Goal: Task Accomplishment & Management: Use online tool/utility

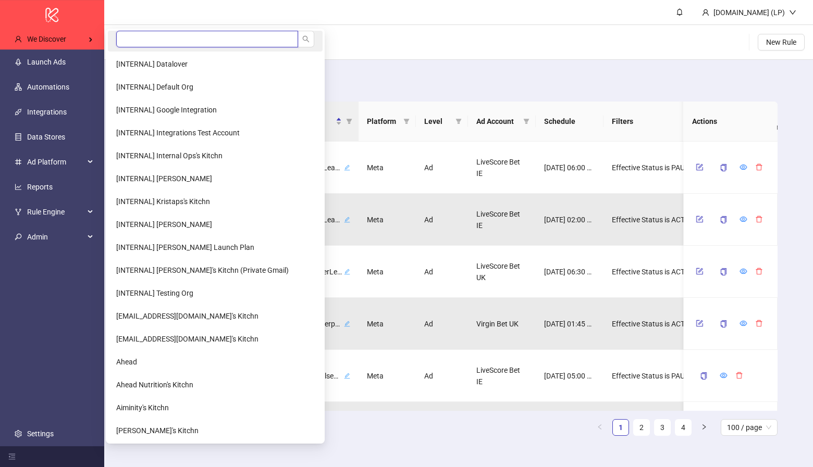
click at [173, 42] on input "search" at bounding box center [207, 39] width 182 height 17
type input "*"
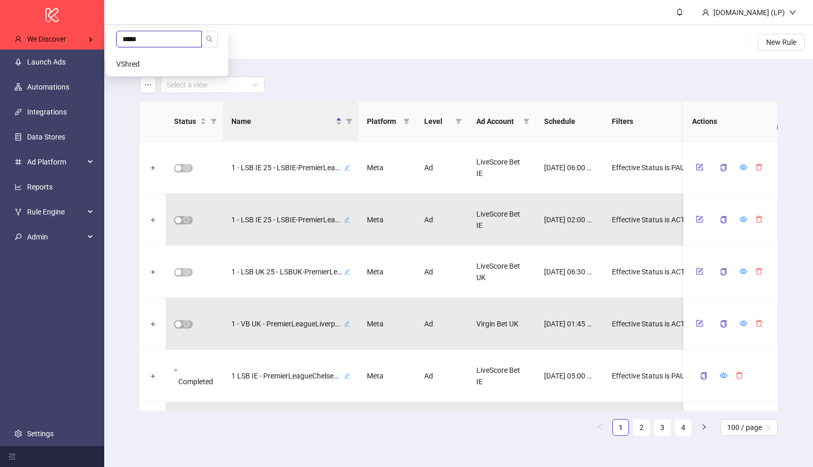
type input "*****"
click at [143, 58] on li "VShred" at bounding box center [167, 64] width 118 height 21
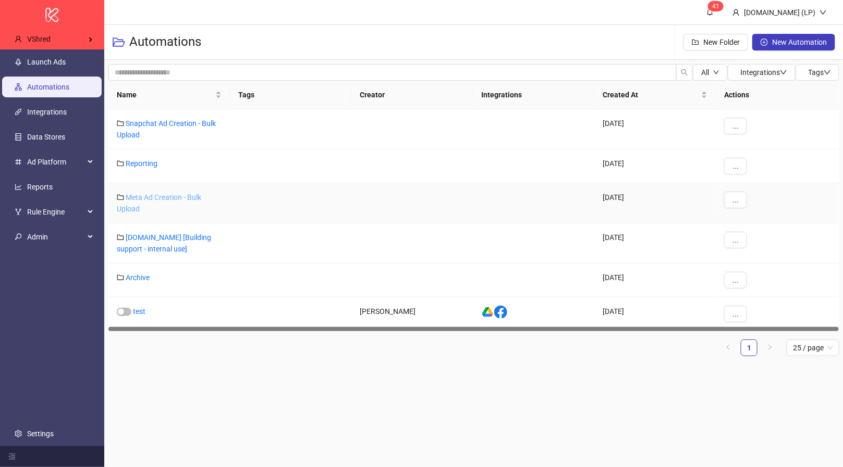
click at [173, 193] on link "Meta Ad Creation - Bulk Upload" at bounding box center [159, 203] width 84 height 20
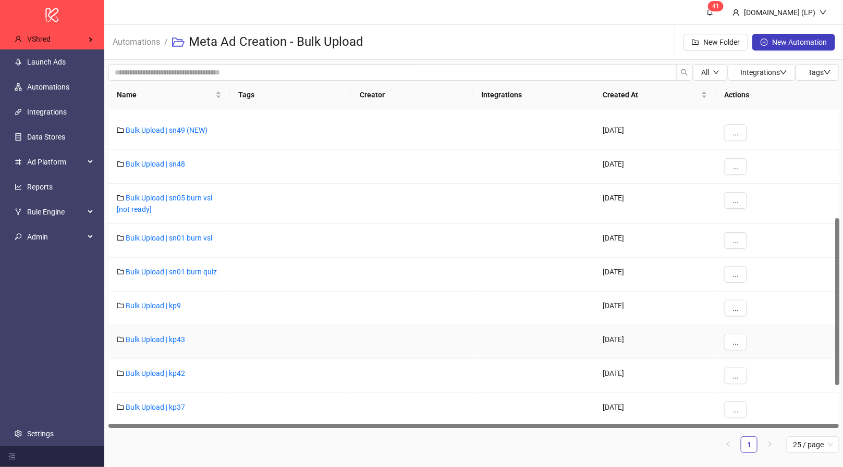
scroll to position [217, 0]
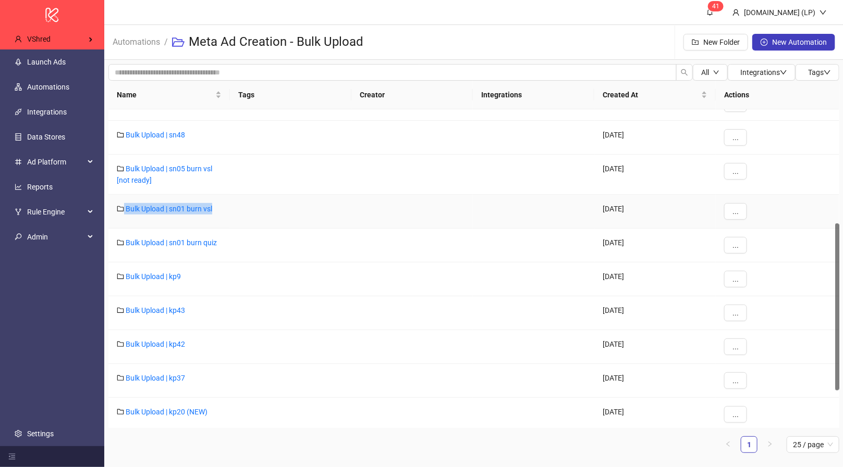
drag, startPoint x: 231, startPoint y: 208, endPoint x: 122, endPoint y: 211, distance: 108.4
click at [122, 211] on div "Bulk Upload | sn01 burn vsl 2024-01-30 ..." at bounding box center [473, 212] width 731 height 34
copy div "Bulk Upload | sn01 burn vsl"
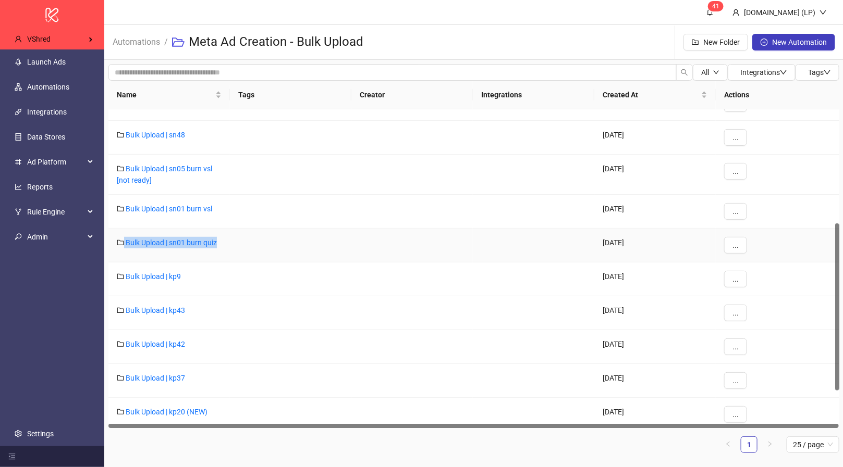
drag, startPoint x: 269, startPoint y: 239, endPoint x: 124, endPoint y: 247, distance: 145.6
click at [124, 247] on div "Bulk Upload | sn01 burn quiz 2024-03-29 ..." at bounding box center [473, 246] width 731 height 34
click at [183, 239] on link "Bulk Upload | sn01 burn quiz" at bounding box center [171, 243] width 91 height 8
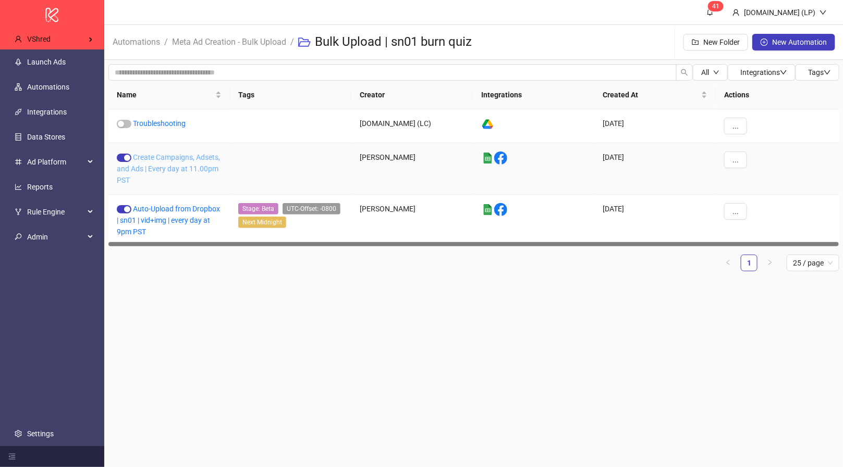
click at [178, 166] on link "Create Campaigns, Adsets, and Ads | Every day at 11.00pm PST" at bounding box center [168, 168] width 103 height 31
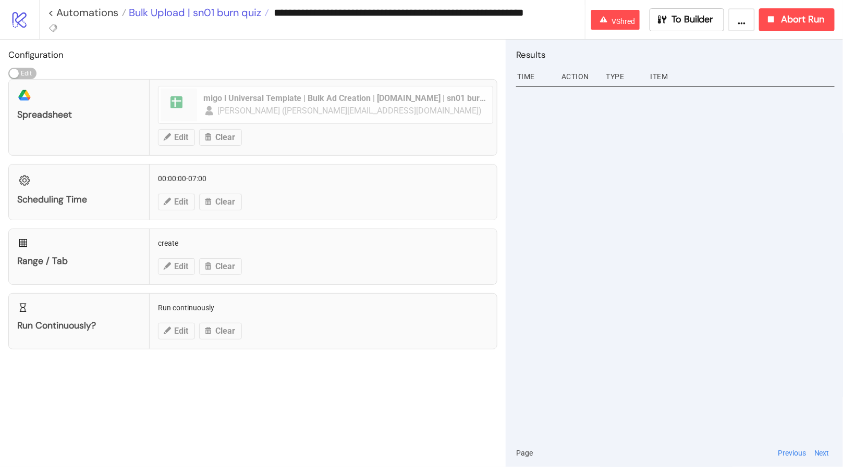
click at [201, 12] on span "Bulk Upload | sn01 burn quiz" at bounding box center [193, 13] width 135 height 14
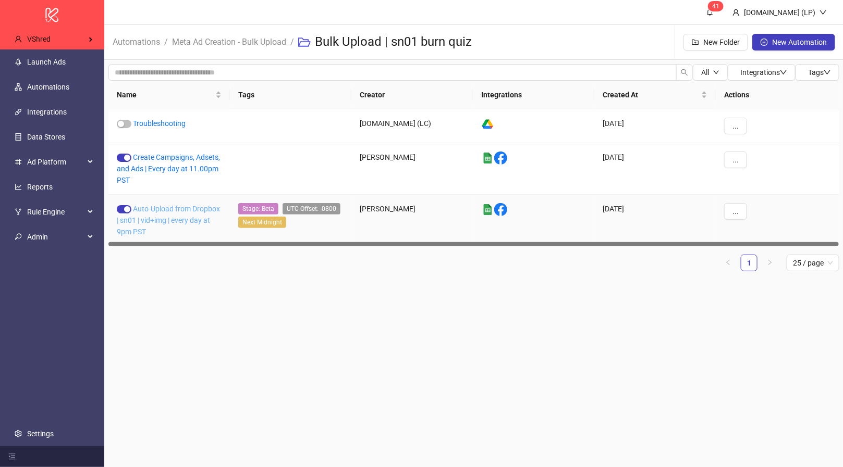
click at [192, 223] on link "Auto-Upload from Dropbox | sn01 | vid+img | every day at 9pm PST" at bounding box center [168, 220] width 103 height 31
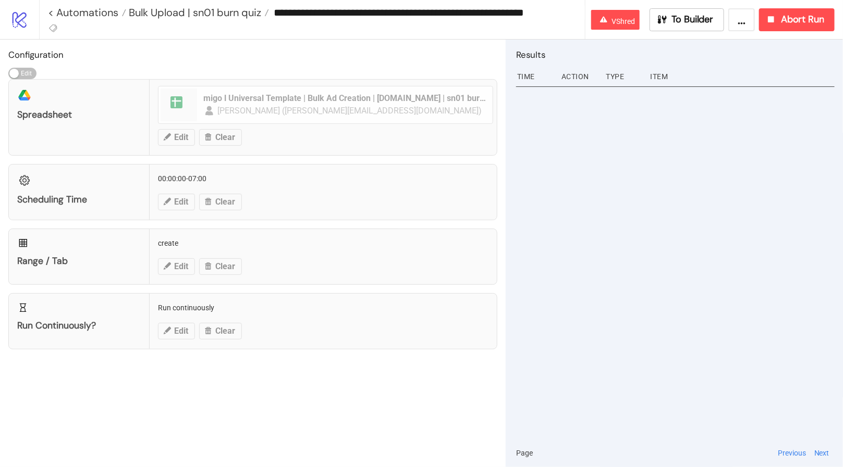
type input "**********"
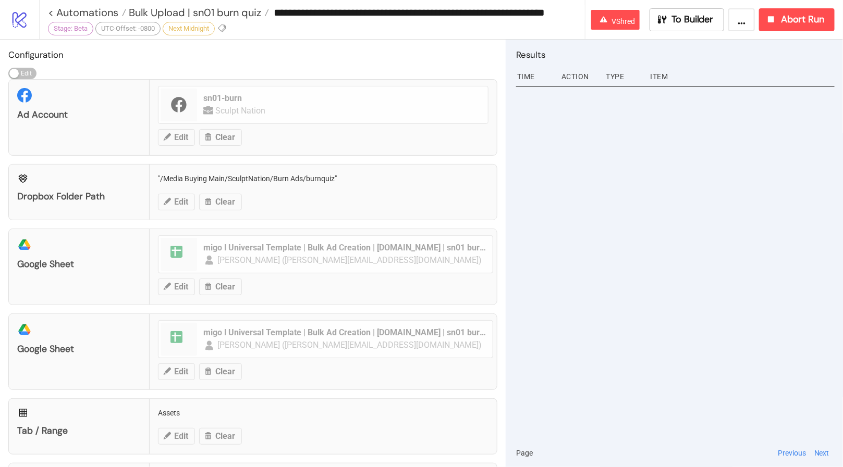
click at [24, 20] on icon "logo/logo-mobile" at bounding box center [19, 19] width 18 height 18
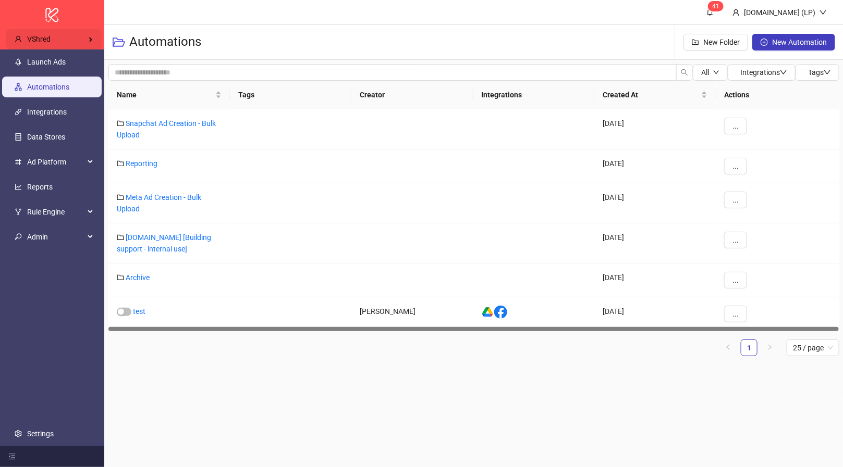
click at [93, 40] on div "VShred" at bounding box center [53, 39] width 95 height 21
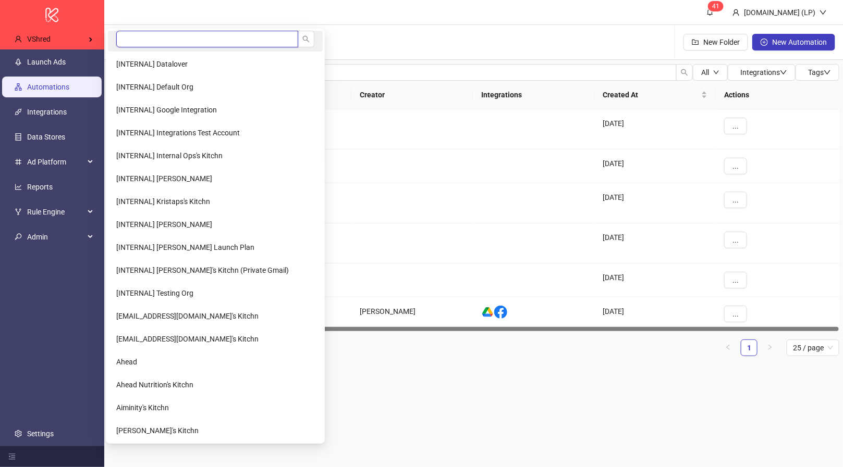
click at [152, 40] on input "search" at bounding box center [207, 39] width 182 height 17
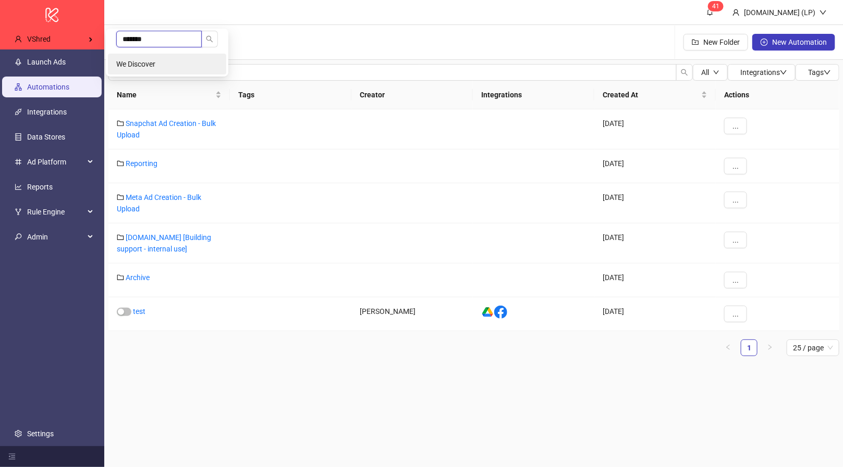
type input "*******"
click at [138, 59] on li "We Discover" at bounding box center [167, 64] width 118 height 21
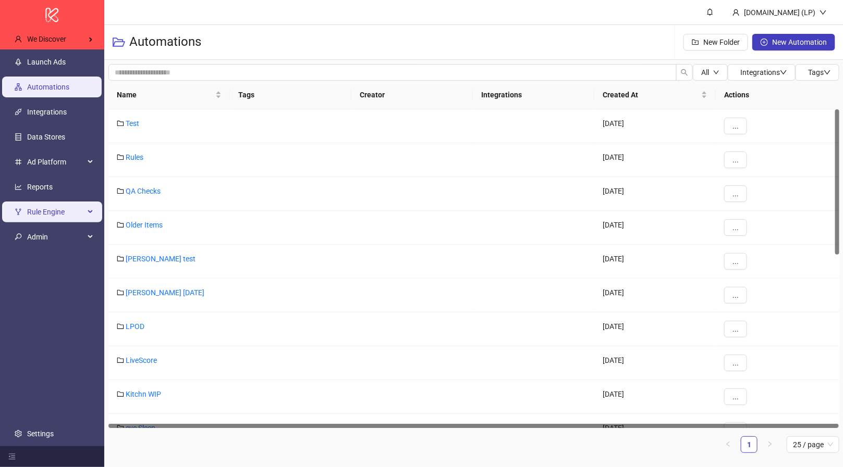
click at [32, 216] on span "Rule Engine" at bounding box center [55, 212] width 57 height 21
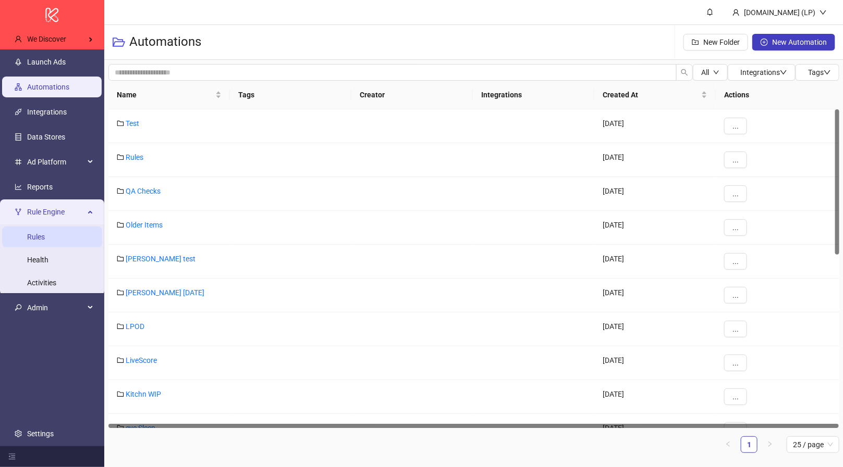
click at [39, 233] on link "Rules" at bounding box center [36, 237] width 18 height 8
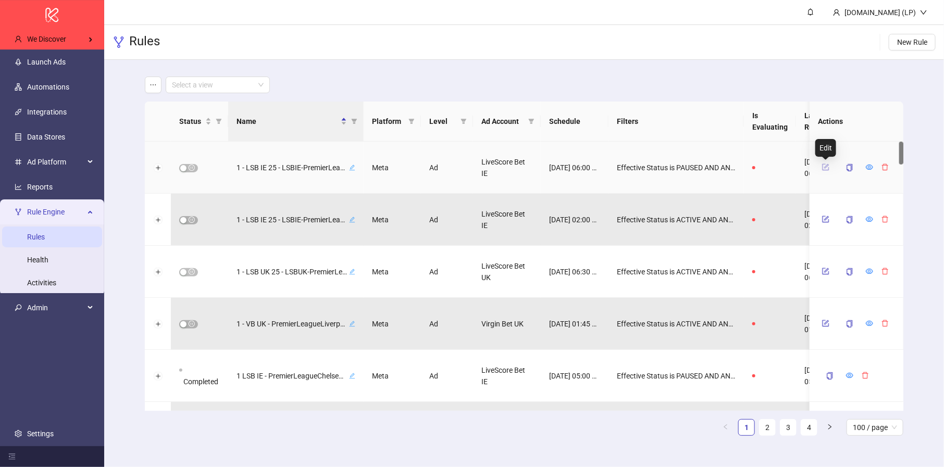
click at [825, 167] on icon "form" at bounding box center [827, 166] width 5 height 5
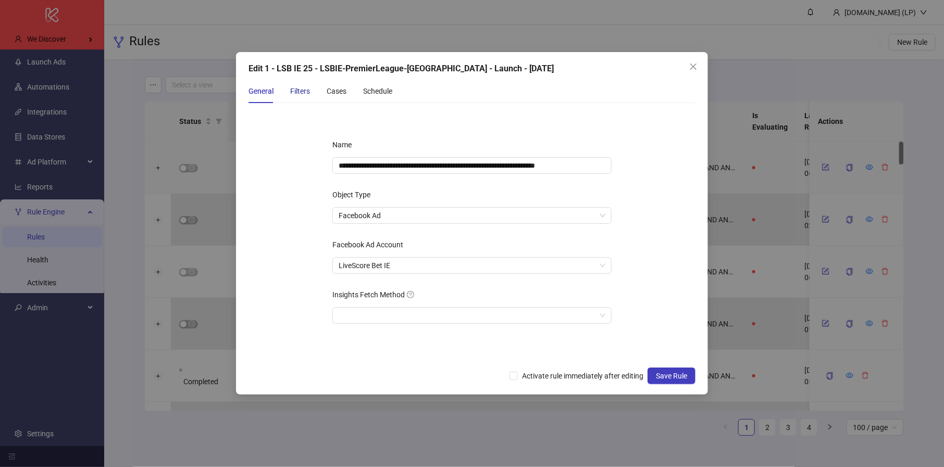
click at [296, 87] on div "Filters" at bounding box center [300, 90] width 20 height 11
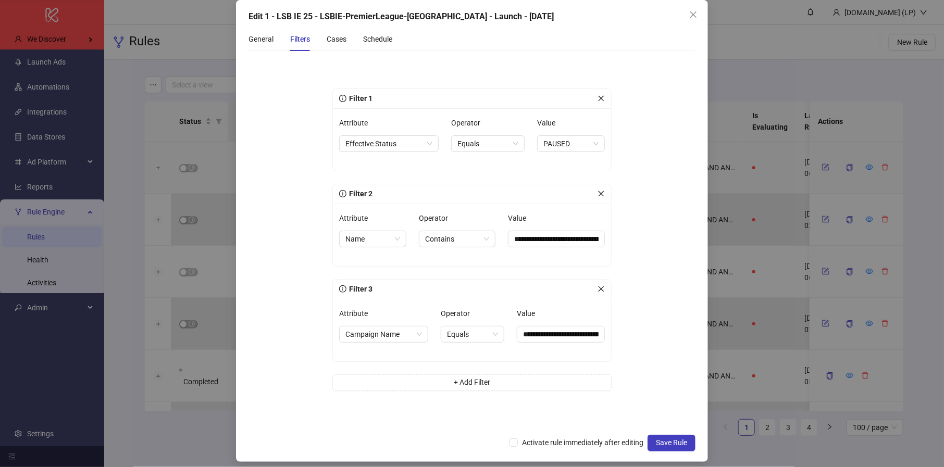
scroll to position [57, 0]
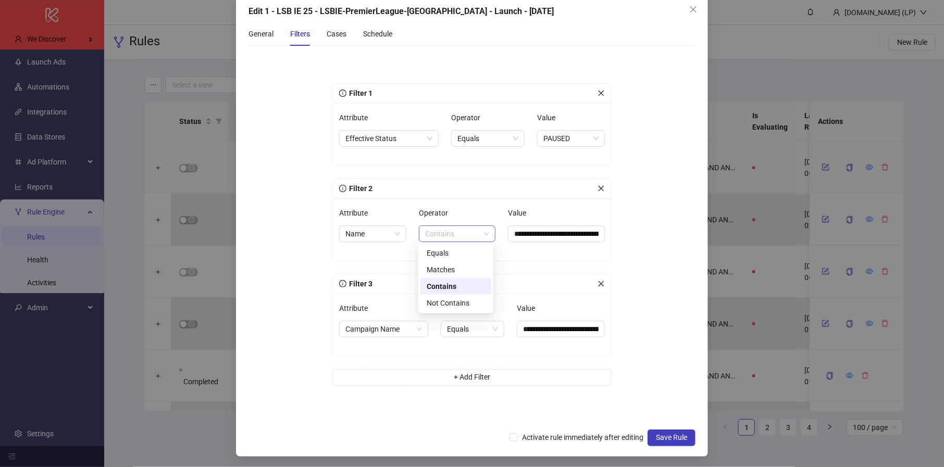
click at [486, 232] on span "Contains" at bounding box center [457, 234] width 64 height 16
click at [470, 206] on div "Operator" at bounding box center [457, 215] width 77 height 21
drag, startPoint x: 508, startPoint y: 233, endPoint x: 625, endPoint y: 248, distance: 118.2
click at [625, 248] on div "**********" at bounding box center [472, 239] width 313 height 353
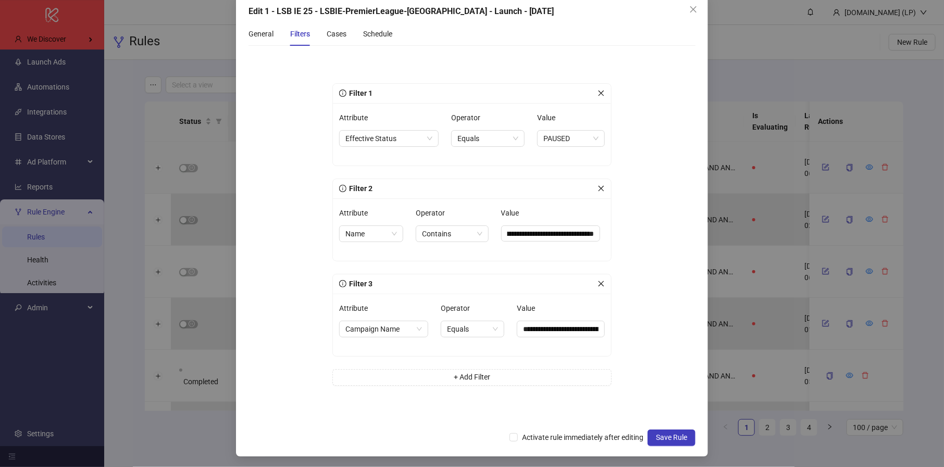
click at [646, 212] on form "**********" at bounding box center [472, 238] width 447 height 369
click at [421, 330] on span "Campaign Name" at bounding box center [382, 330] width 75 height 16
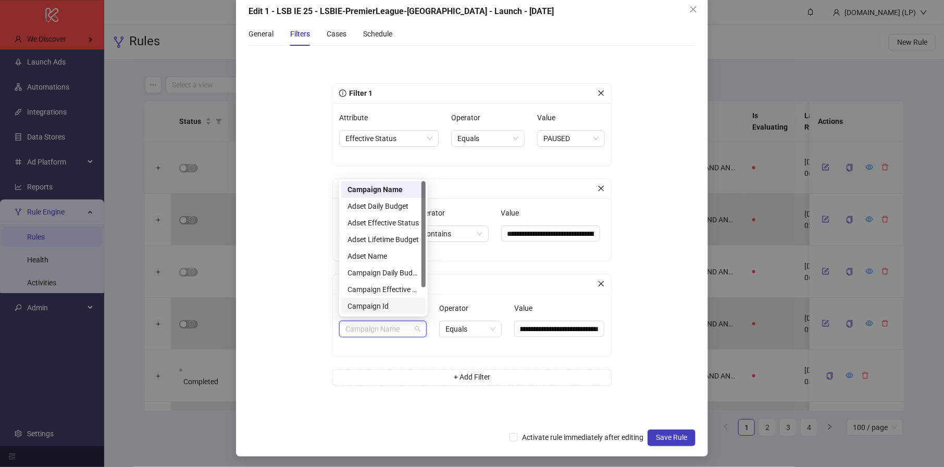
click at [393, 304] on div "Campaign Id" at bounding box center [384, 306] width 72 height 11
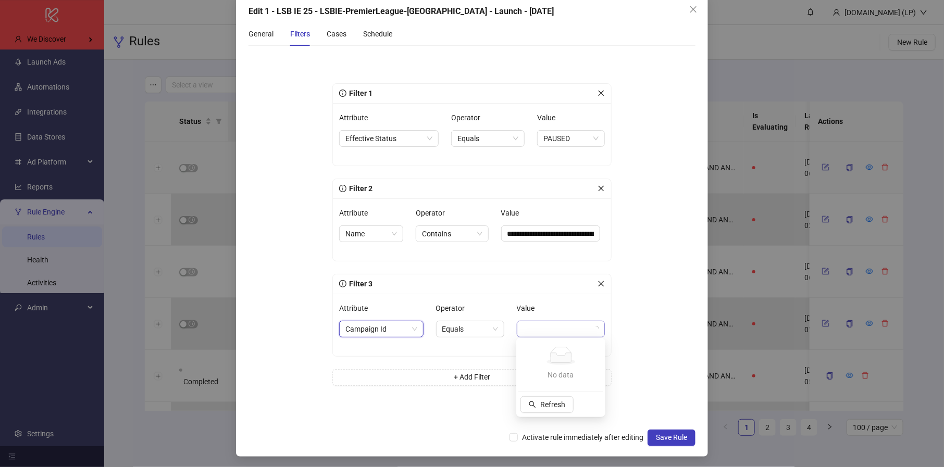
click at [549, 324] on span at bounding box center [561, 330] width 76 height 16
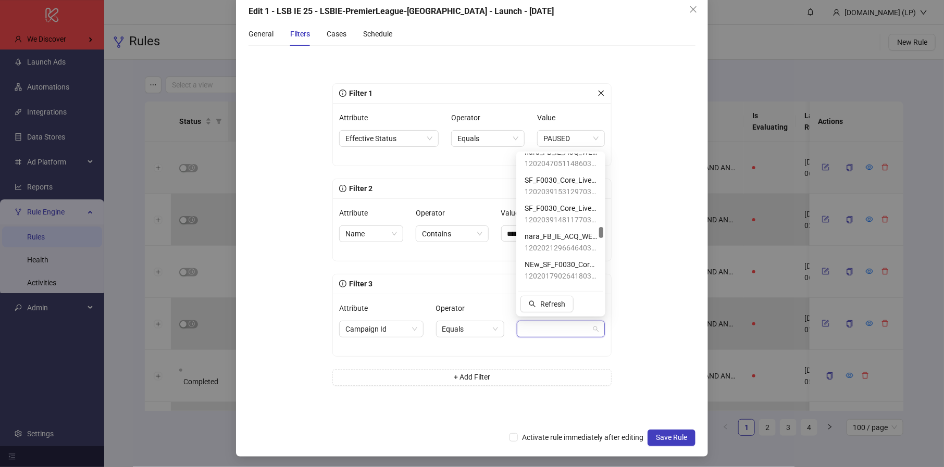
scroll to position [884, 0]
click at [396, 323] on span "Campaign Id" at bounding box center [381, 330] width 72 height 16
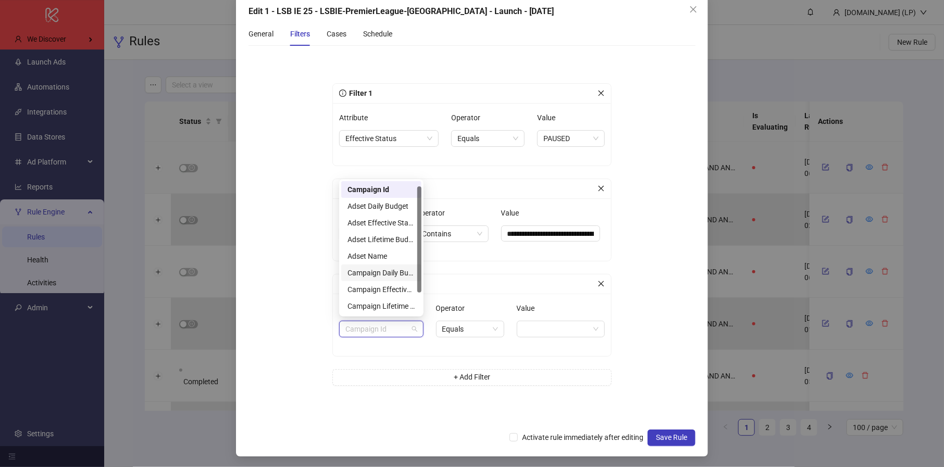
scroll to position [33, 0]
click at [383, 293] on div "Campaign Name" at bounding box center [382, 290] width 68 height 11
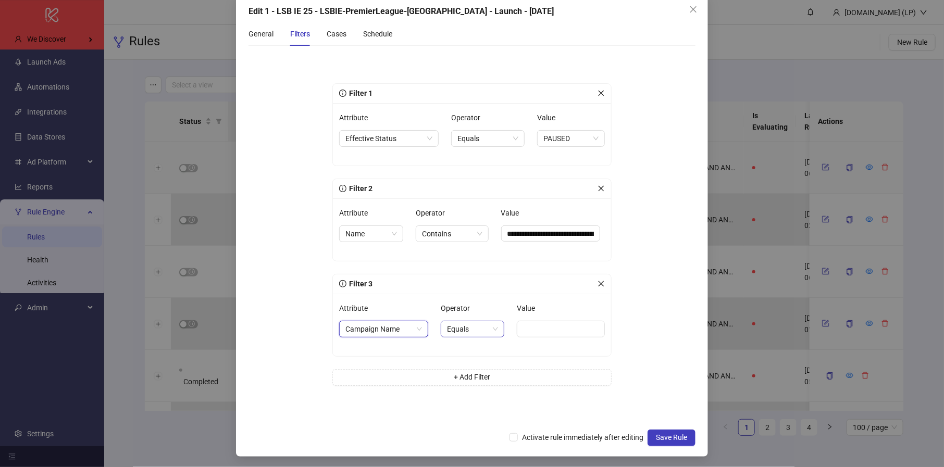
click at [473, 331] on span "Equals" at bounding box center [472, 330] width 51 height 16
click at [465, 379] on div "Contains" at bounding box center [472, 381] width 46 height 11
click at [583, 338] on div "Value" at bounding box center [562, 325] width 86 height 50
click at [581, 334] on input "Value" at bounding box center [562, 329] width 86 height 17
click at [658, 117] on form "**********" at bounding box center [472, 238] width 447 height 369
